Goal: Task Accomplishment & Management: Manage account settings

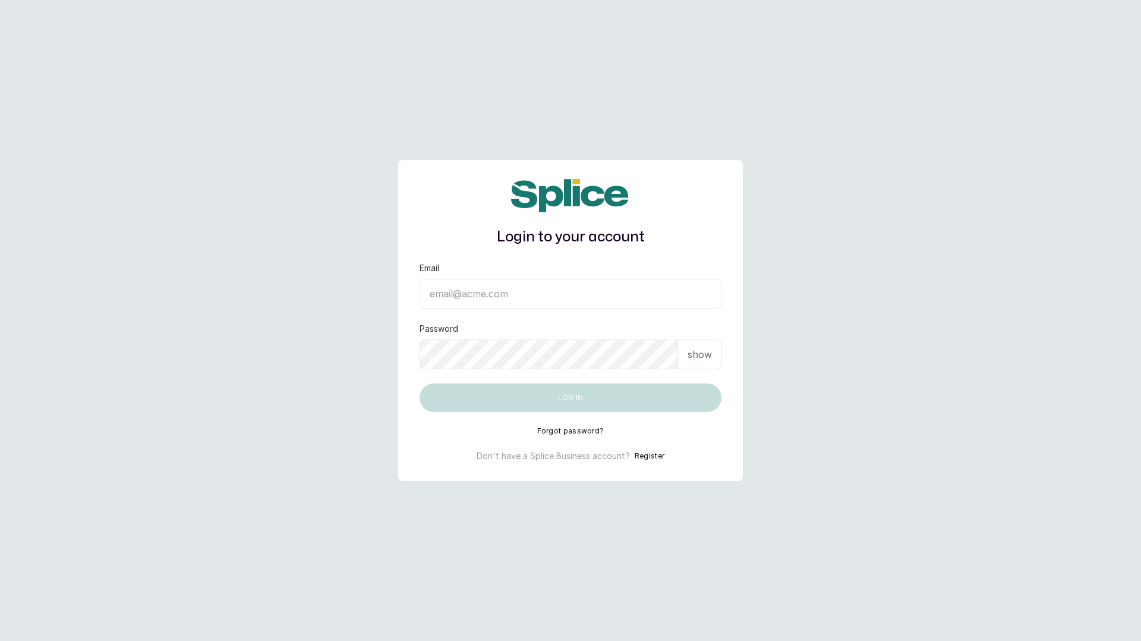
click at [642, 298] on input "Email" at bounding box center [571, 294] width 302 height 30
type input "[EMAIL_ADDRESS][DOMAIN_NAME]"
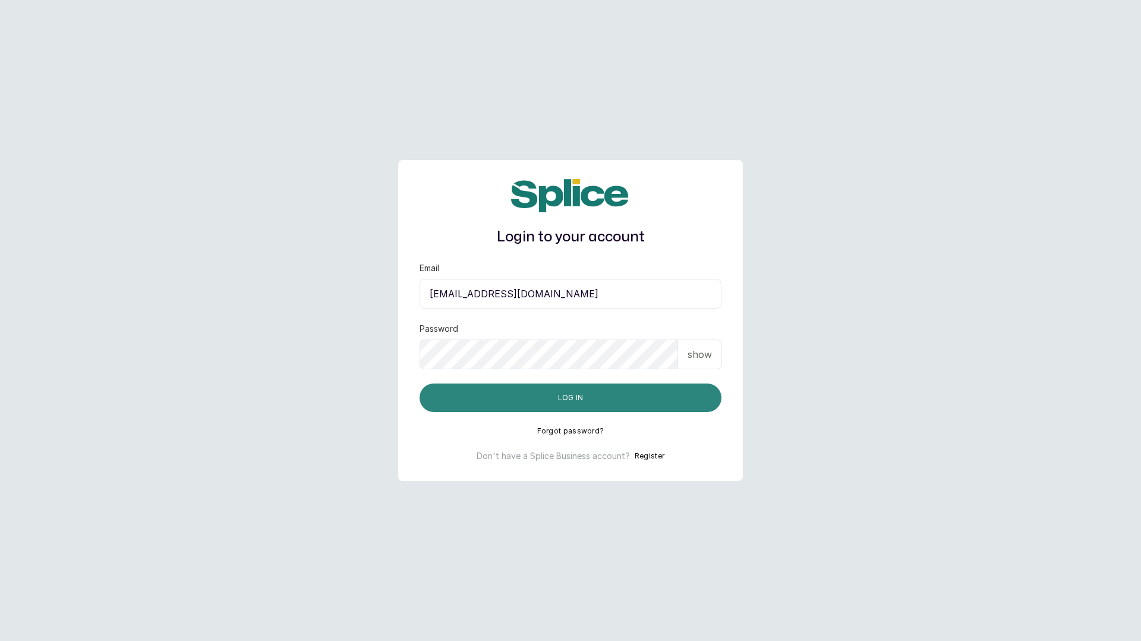
click at [567, 406] on button "Log in" at bounding box center [571, 397] width 302 height 29
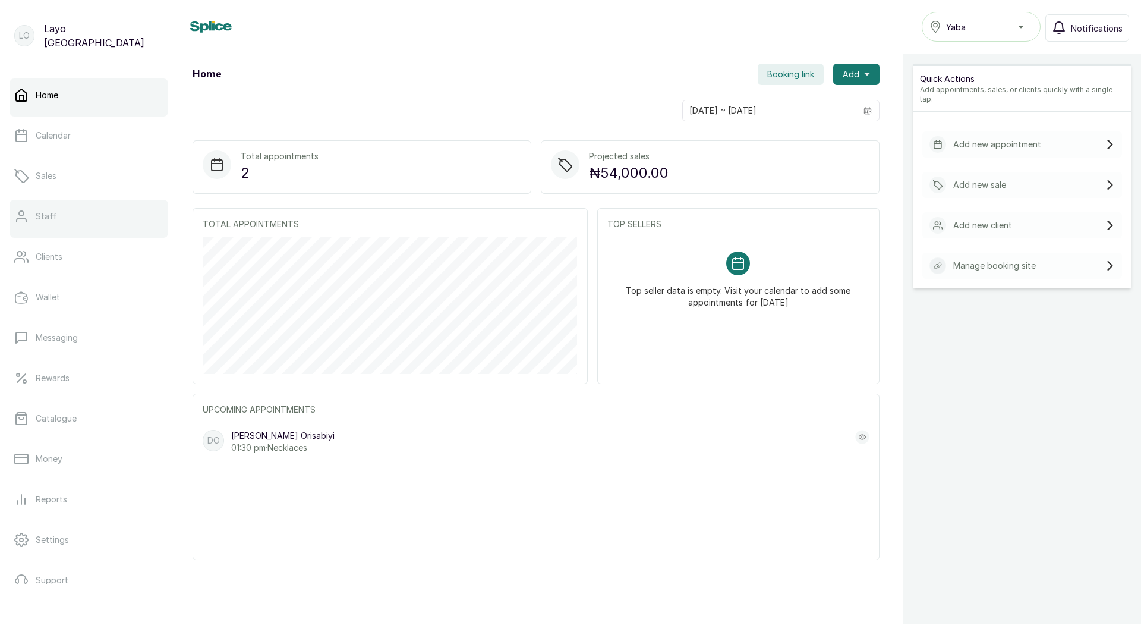
click at [46, 217] on p "Staff" at bounding box center [46, 216] width 21 height 12
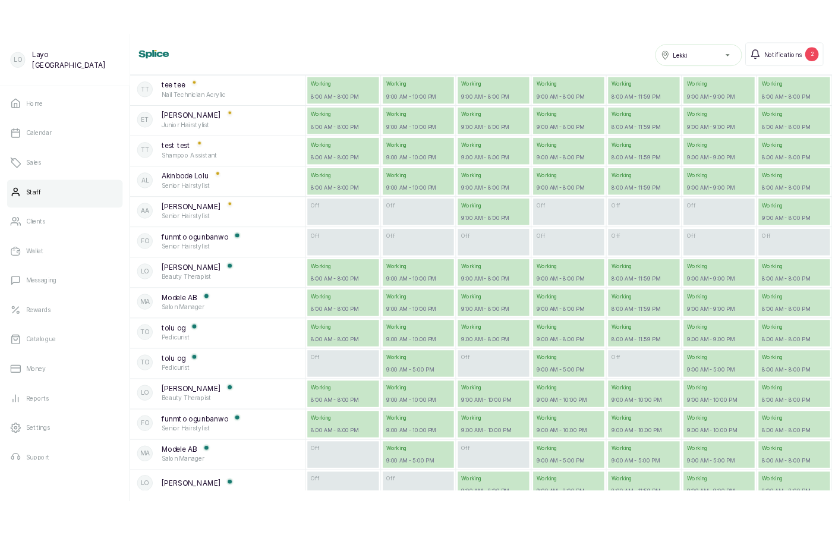
scroll to position [450, 0]
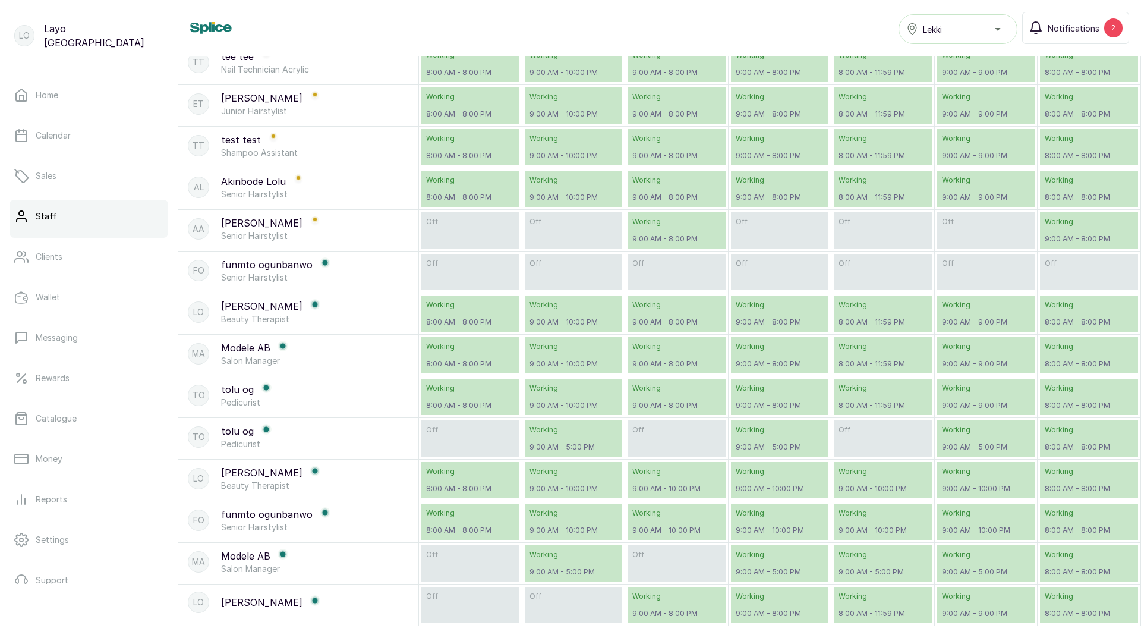
click at [247, 265] on p "funmto ogunbanwo" at bounding box center [267, 264] width 92 height 14
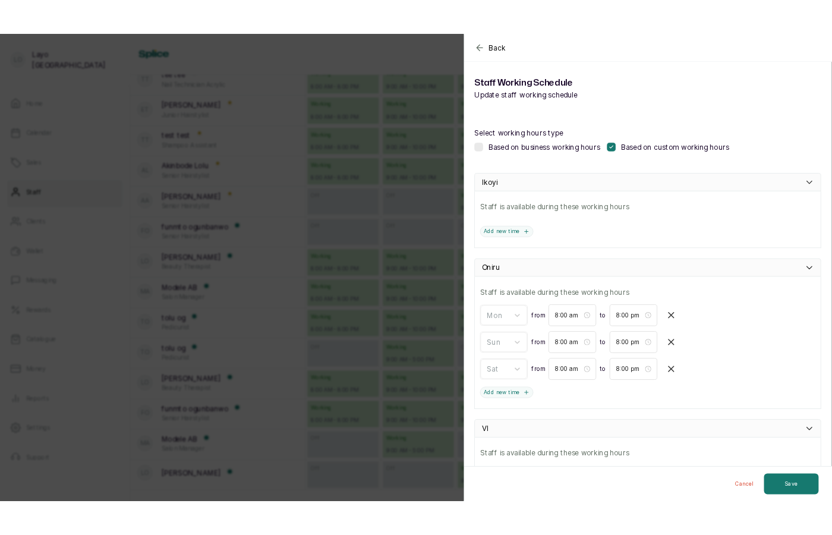
scroll to position [447, 0]
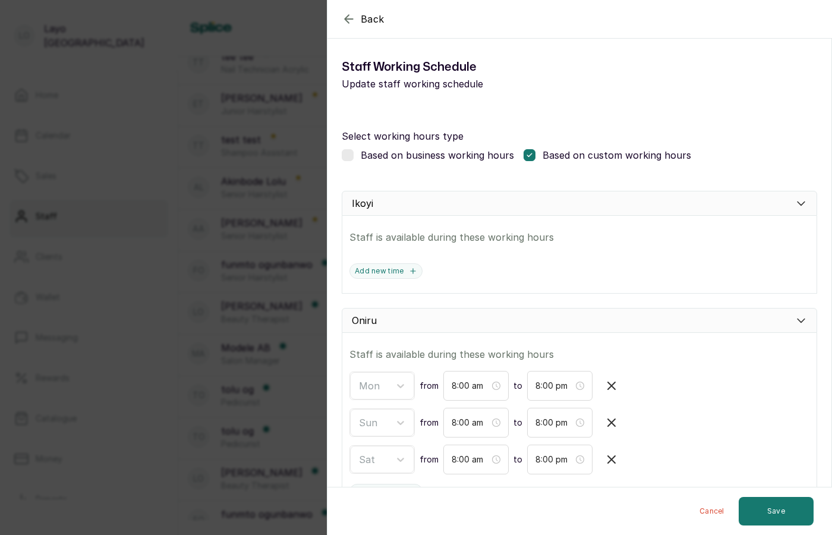
click at [166, 302] on div "Back Modify Working schedule Staff Working Schedule Update staff working schedu…" at bounding box center [416, 267] width 832 height 535
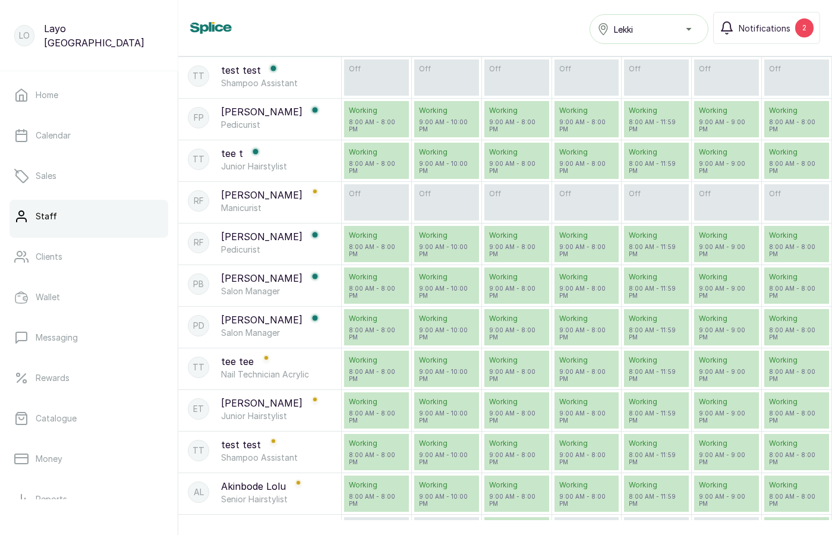
scroll to position [0, 0]
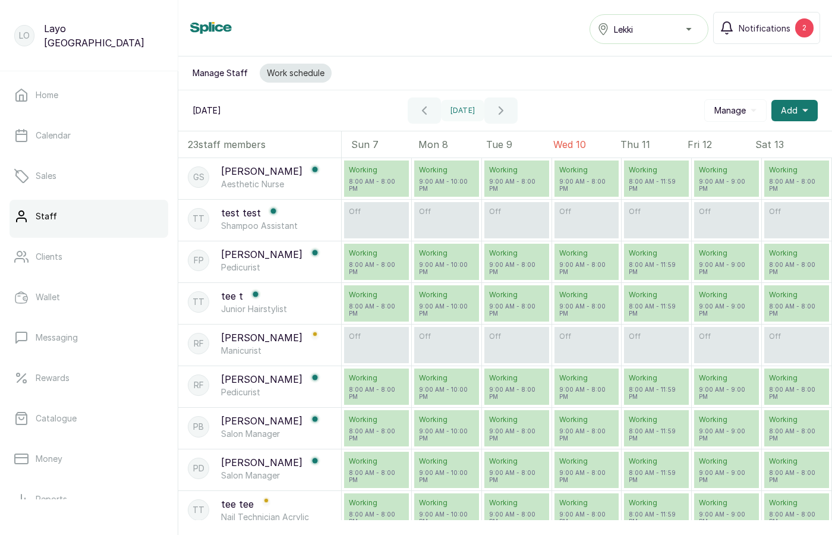
click at [604, 100] on div "10 Sep, 2025 Today Manage Add" at bounding box center [505, 110] width 654 height 41
click at [374, 267] on p "8:00 AM - 8:00 PM" at bounding box center [376, 268] width 55 height 14
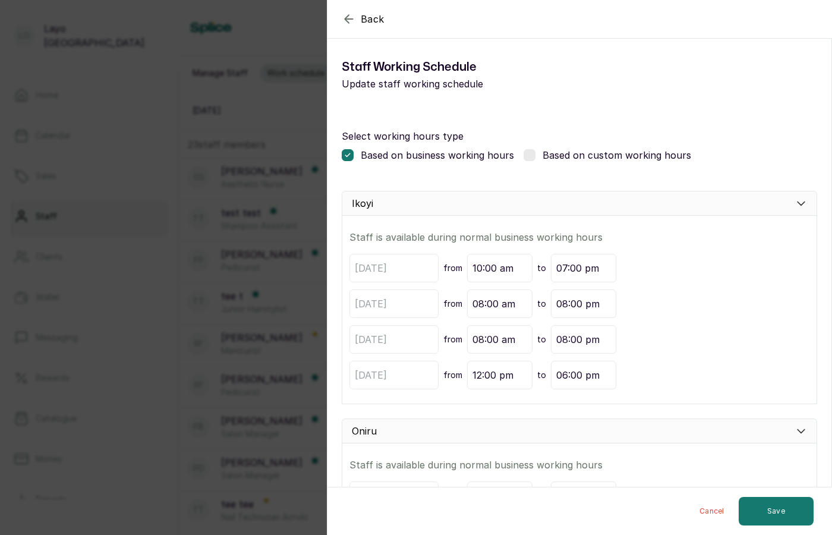
click at [302, 351] on div "Back Modify Working schedule Staff Working Schedule Update staff working schedu…" at bounding box center [416, 267] width 832 height 535
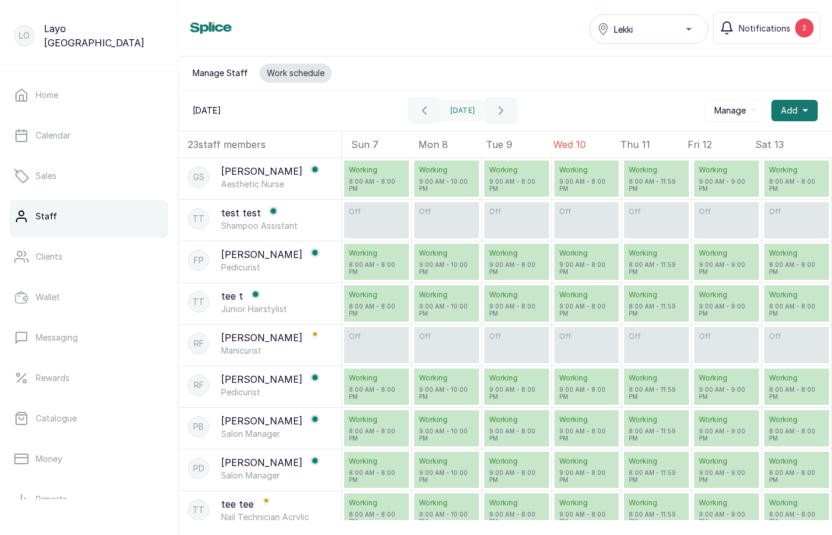
click at [405, 305] on div "Working 8:00 AM - 8:00 PM" at bounding box center [376, 303] width 65 height 36
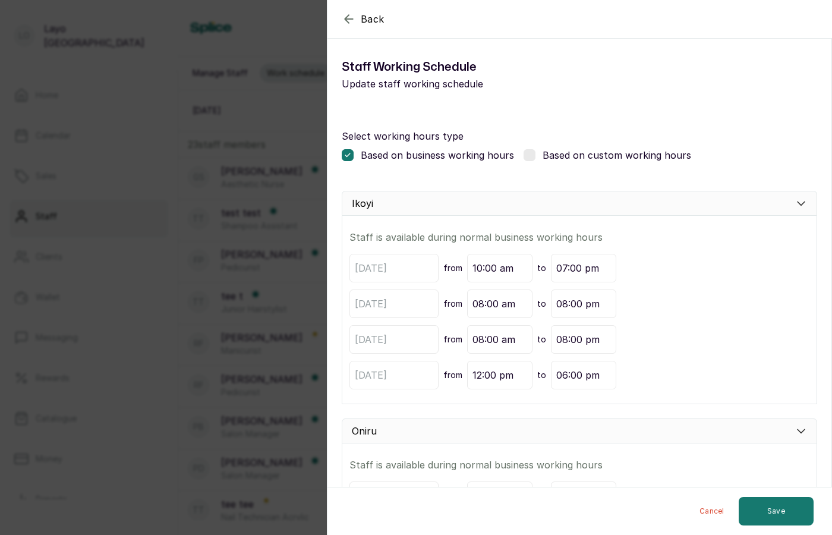
click at [211, 313] on div "Back Modify Working schedule Staff Working Schedule Update staff working schedu…" at bounding box center [416, 267] width 832 height 535
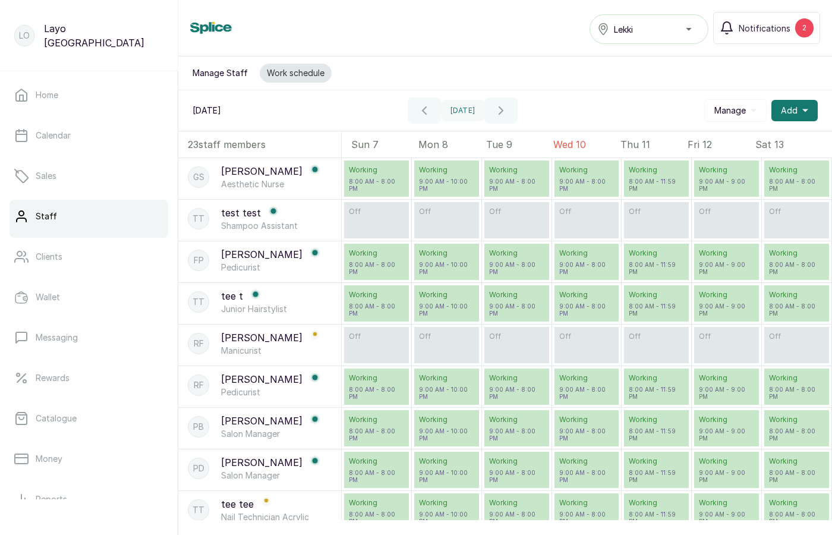
click at [432, 181] on p "9:00 AM - 10:00 PM" at bounding box center [446, 185] width 55 height 14
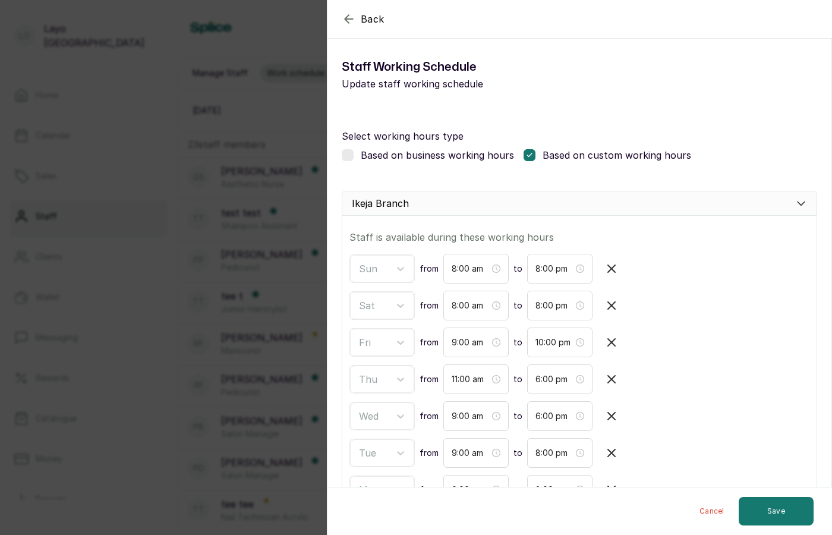
click at [269, 228] on div "Back Modify Working schedule Staff Working Schedule Update staff working schedu…" at bounding box center [416, 267] width 832 height 535
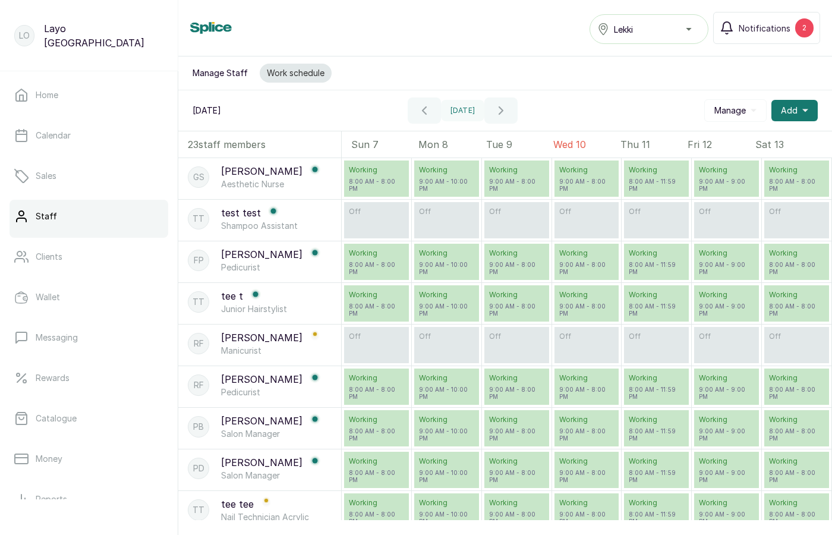
click at [263, 252] on p "fola pearl" at bounding box center [261, 254] width 81 height 14
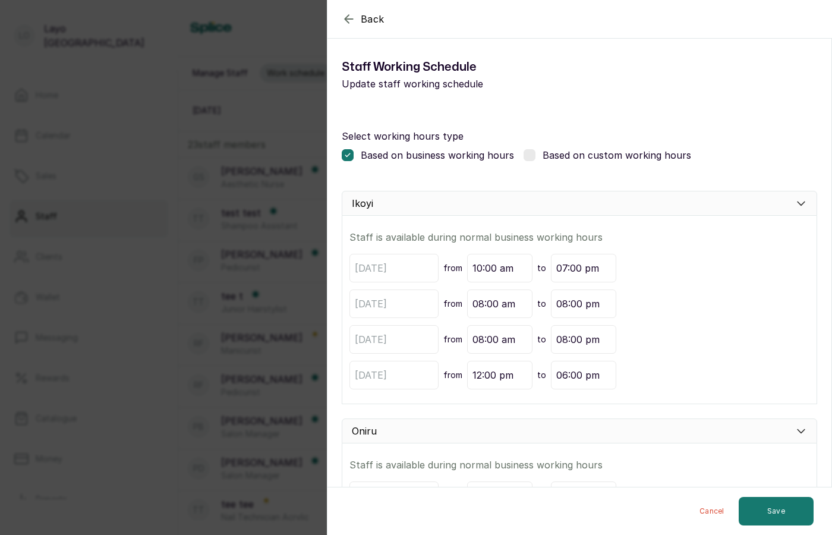
click at [230, 304] on div "Back Modify Working schedule Staff Working Schedule Update staff working schedu…" at bounding box center [416, 267] width 832 height 535
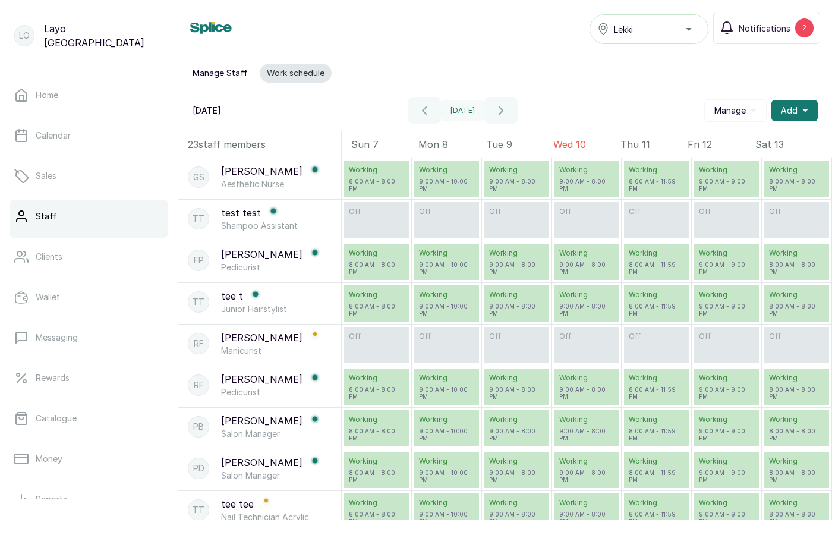
click at [230, 294] on p "tee t" at bounding box center [232, 296] width 22 height 14
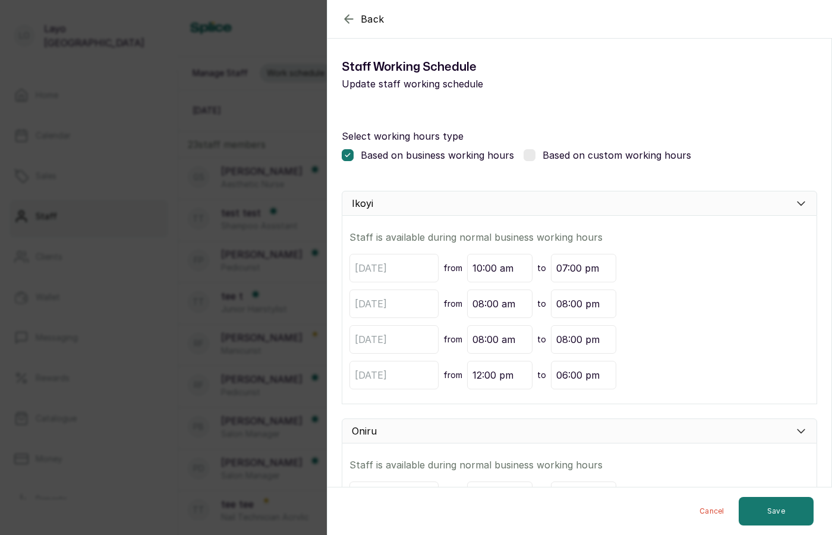
click at [241, 349] on div "Back Modify Working schedule Staff Working Schedule Update staff working schedu…" at bounding box center [416, 267] width 832 height 535
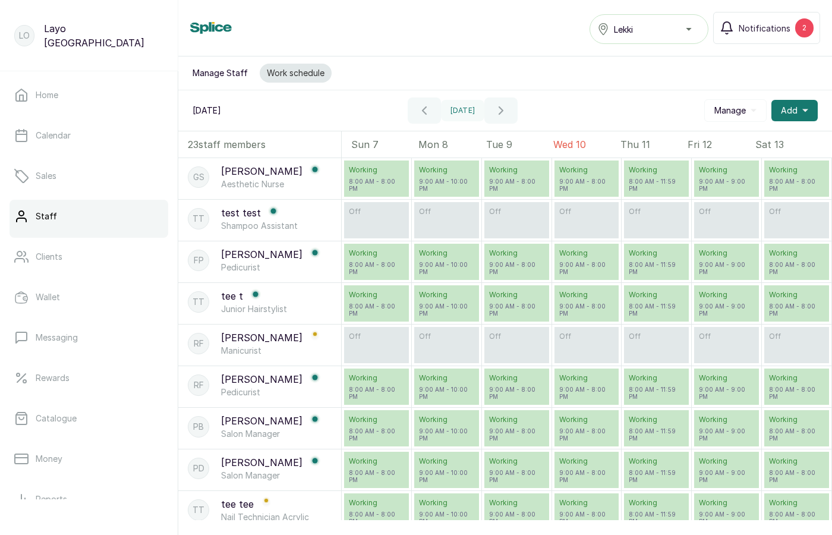
click at [218, 72] on button "Manage Staff" at bounding box center [220, 73] width 70 height 19
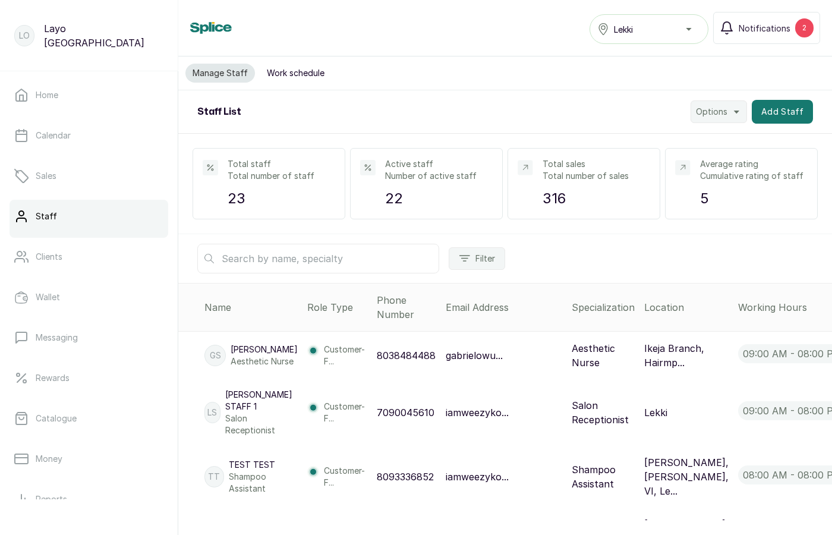
click at [300, 72] on button "Work schedule" at bounding box center [296, 73] width 72 height 19
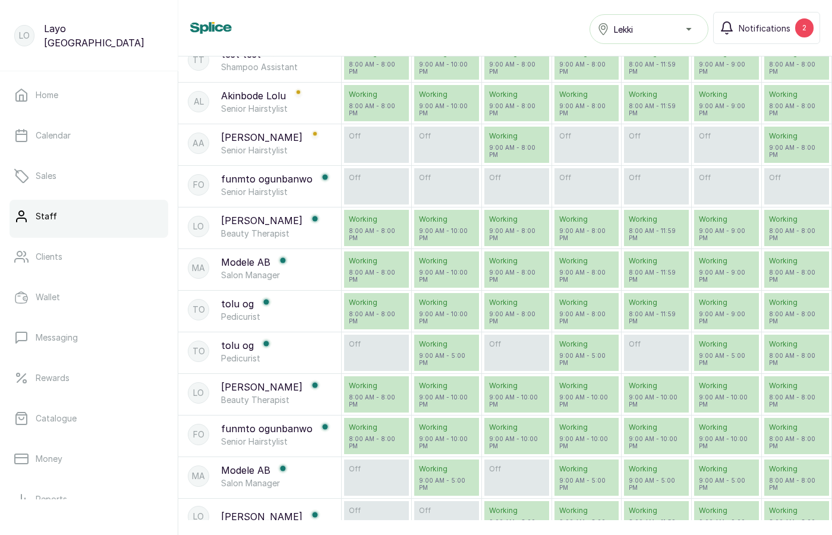
scroll to position [553, 0]
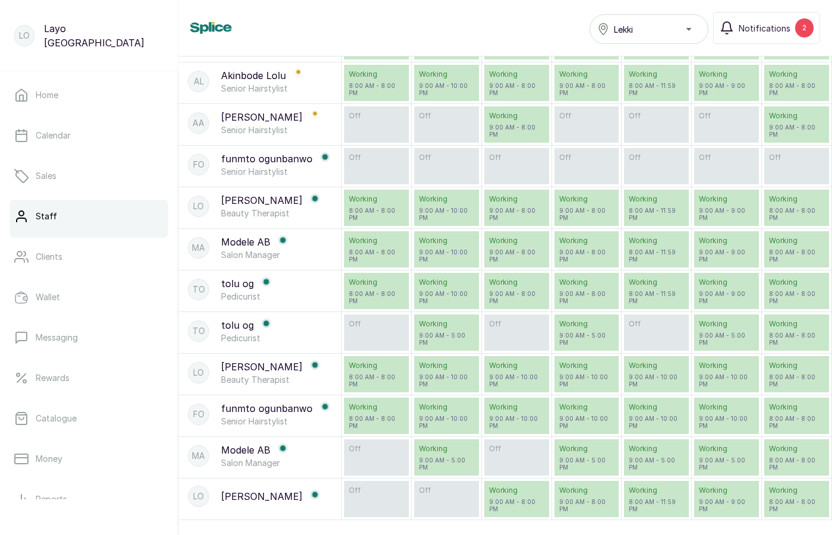
click at [268, 408] on p "funmto ogunbanwo" at bounding box center [267, 408] width 92 height 14
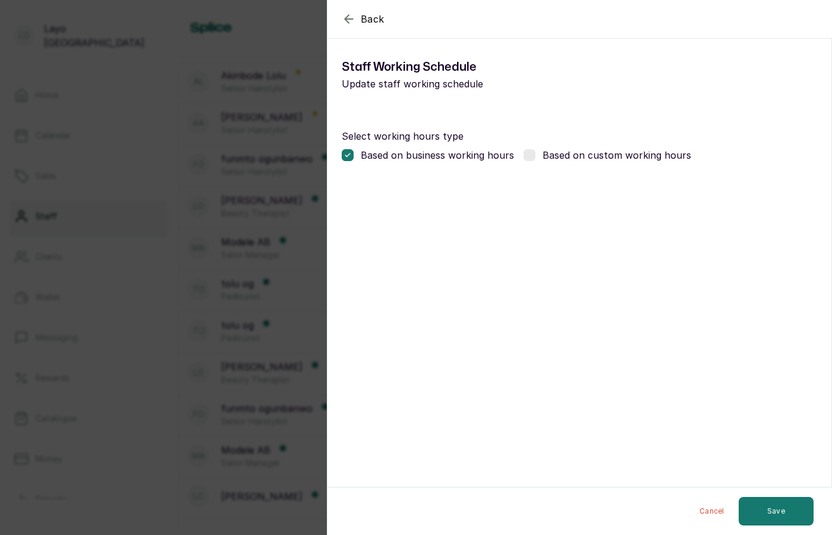
click at [126, 364] on div "Back Modify Working schedule Staff Working Schedule Update staff working schedu…" at bounding box center [416, 267] width 832 height 535
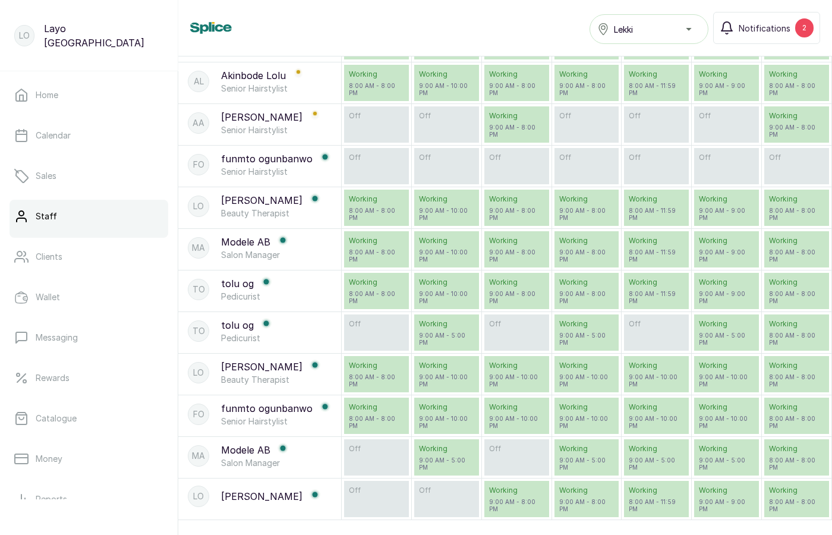
click at [251, 243] on p "Modele AB" at bounding box center [245, 242] width 49 height 14
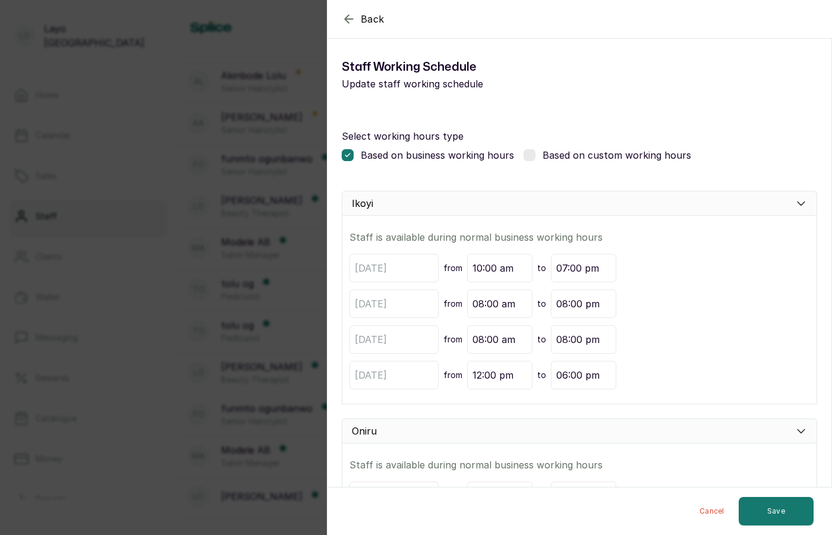
click at [265, 315] on div "Back Modify Working schedule Staff Working Schedule Update staff working schedu…" at bounding box center [416, 267] width 832 height 535
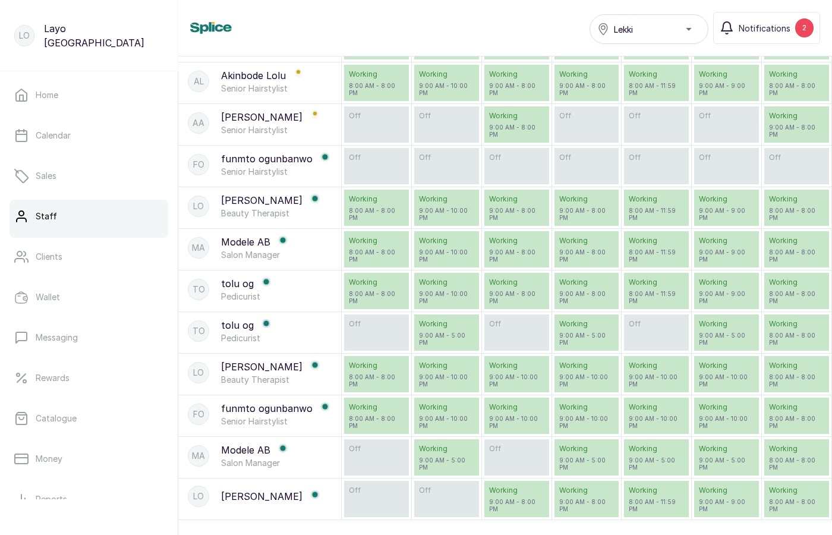
click at [261, 409] on p "funmto ogunbanwo" at bounding box center [267, 408] width 92 height 14
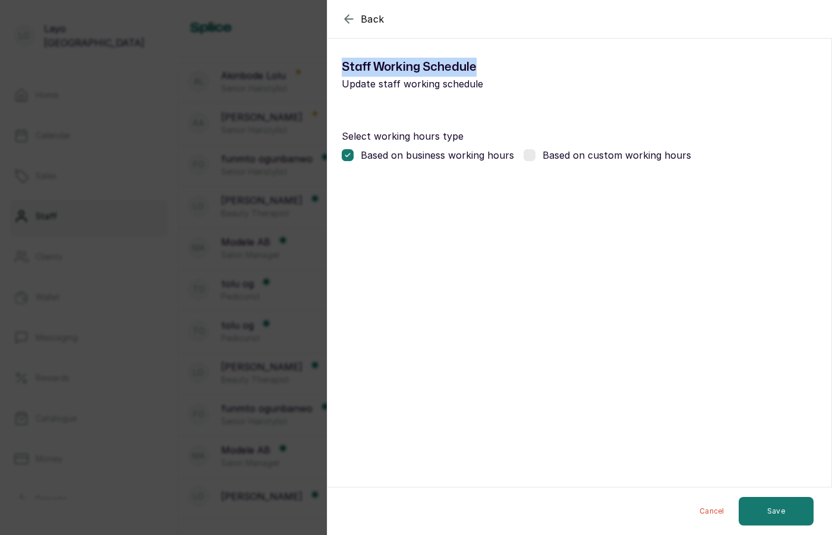
drag, startPoint x: 343, startPoint y: 65, endPoint x: 480, endPoint y: 64, distance: 137.3
click at [480, 64] on h1 "Staff Working Schedule" at bounding box center [461, 67] width 238 height 19
copy h1 "Staff Working Schedule"
